Goal: Task Accomplishment & Management: Manage account settings

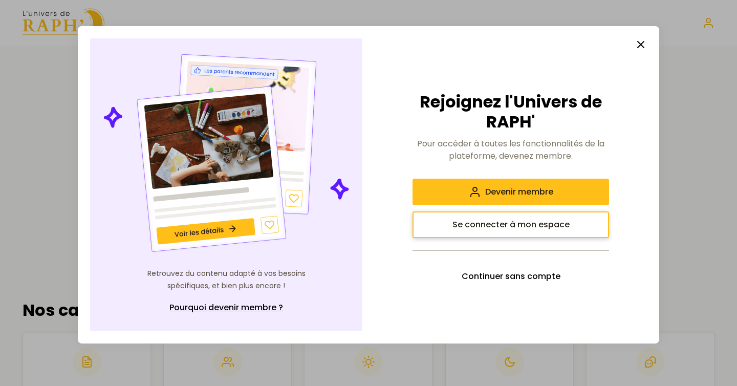
click at [512, 222] on span "Se connecter à mon espace" at bounding box center [511, 225] width 117 height 12
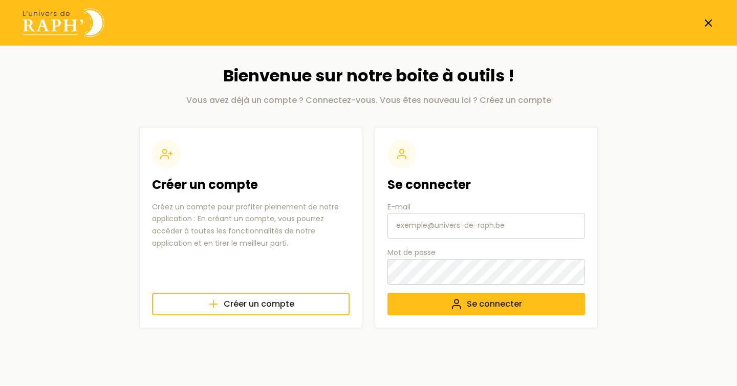
click at [430, 230] on input "E-mail" at bounding box center [487, 226] width 198 height 26
paste input "À mettre de côté au total en début de mois 412,00 €"
type input "À mettre de côté au total en début de mois 412,00 €"
type input "[EMAIL_ADDRESS][DOMAIN_NAME]"
click at [388, 293] on button "Se connecter" at bounding box center [487, 304] width 198 height 23
